Goal: Transaction & Acquisition: Purchase product/service

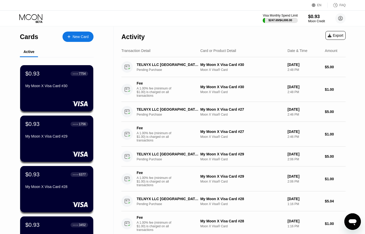
click at [243, 36] on div "Activity Export" at bounding box center [234, 35] width 224 height 18
click at [313, 20] on div "Moon Credit" at bounding box center [316, 21] width 17 height 4
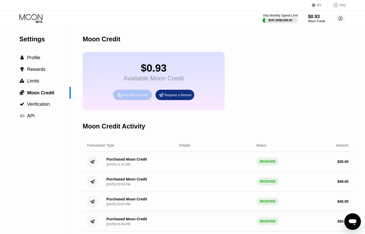
click at [142, 97] on div "Buy Moon Credit" at bounding box center [135, 95] width 25 height 4
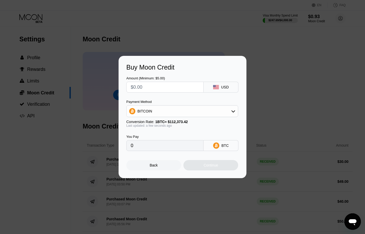
click at [146, 88] on input "text" at bounding box center [165, 87] width 69 height 10
click at [153, 107] on div "BITCOIN" at bounding box center [182, 111] width 111 height 10
click at [152, 135] on span "USDT on TRON" at bounding box center [152, 137] width 26 height 4
type input "0.00"
click at [141, 88] on input "text" at bounding box center [165, 87] width 69 height 10
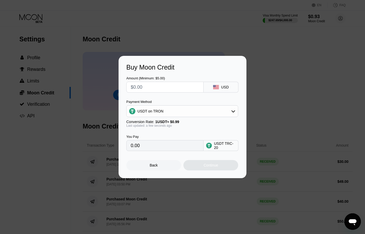
type input "$2"
type input "2.02"
type input "$20"
type input "20.20"
type input "$20"
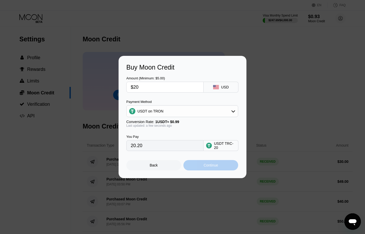
click at [202, 166] on div "Continue" at bounding box center [211, 165] width 55 height 10
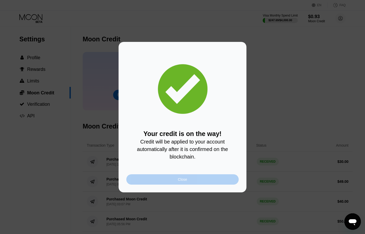
click at [194, 178] on div "Close" at bounding box center [182, 179] width 112 height 10
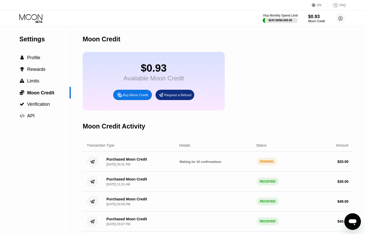
click at [303, 52] on div "Moon Credit" at bounding box center [218, 39] width 270 height 26
click at [336, 93] on div "$21.72 Available Moon Credit Buy Moon Credit Request a Refund" at bounding box center [218, 81] width 270 height 58
